Goal: Check status: Check status

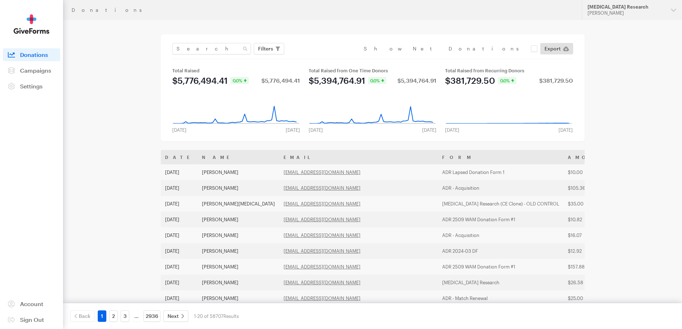
drag, startPoint x: 633, startPoint y: 81, endPoint x: 610, endPoint y: 82, distance: 22.9
click at [633, 81] on div "Donations Updates Support Alzheimer's Disease Research Philip Lester Organizati…" at bounding box center [341, 260] width 682 height 520
click at [43, 89] on span "Settings" at bounding box center [31, 86] width 23 height 7
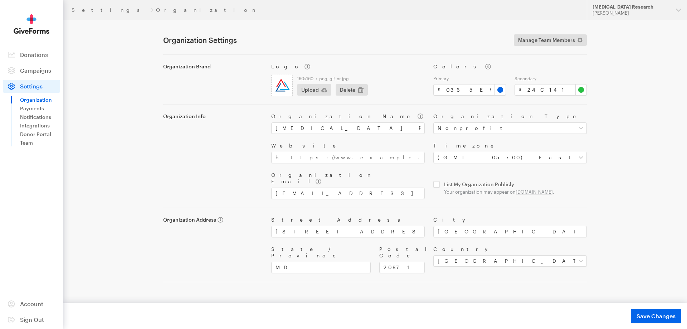
click at [40, 69] on span "Campaigns" at bounding box center [35, 70] width 31 height 7
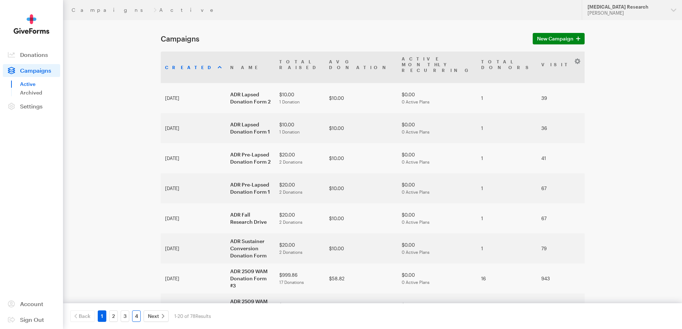
click at [134, 316] on link "4" at bounding box center [136, 315] width 9 height 11
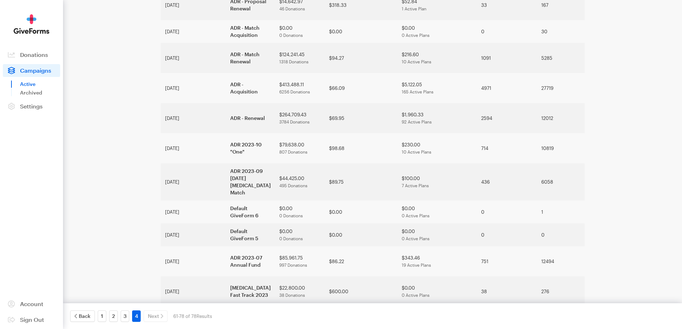
scroll to position [143, 0]
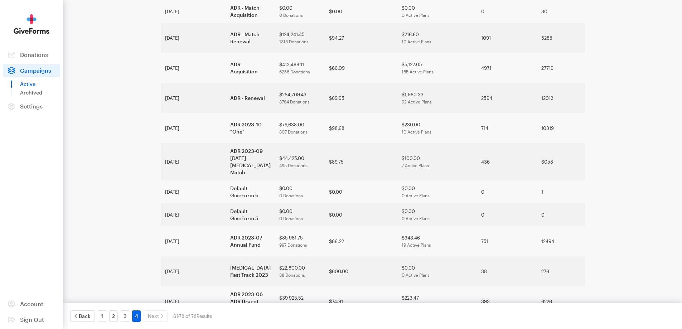
click at [587, 167] on main "Campaigns New Campaign Created Name Total Raised Avg Donation Active Monthly Re…" at bounding box center [340, 192] width 515 height 631
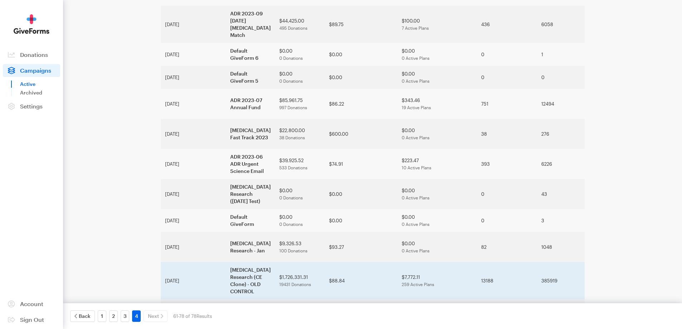
scroll to position [282, 0]
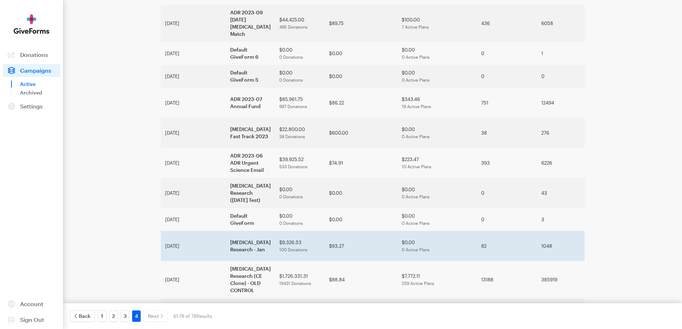
click at [333, 231] on td "$93.27" at bounding box center [361, 246] width 73 height 30
